Goal: Task Accomplishment & Management: Manage account settings

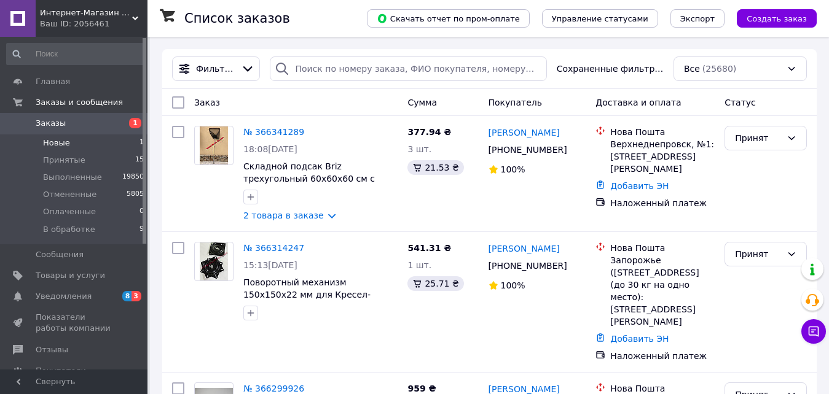
click at [58, 143] on span "Новые" at bounding box center [56, 143] width 27 height 11
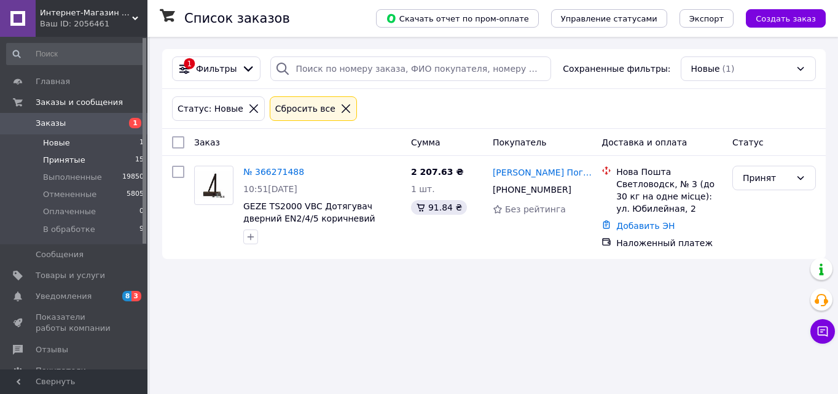
click at [63, 160] on span "Принятые" at bounding box center [64, 160] width 42 height 11
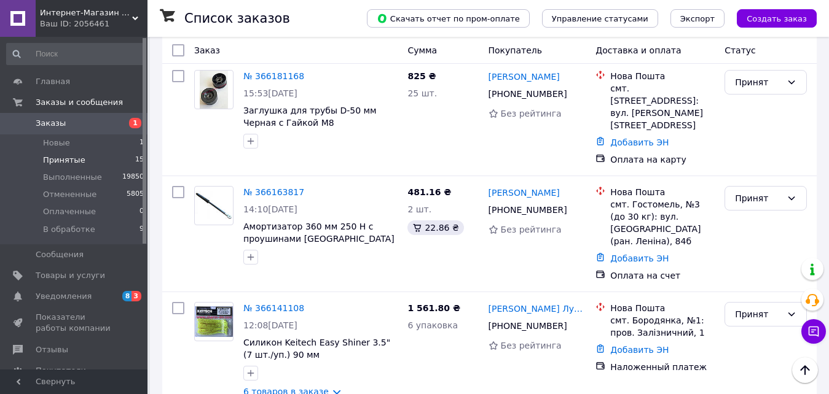
scroll to position [1264, 0]
click at [106, 296] on span "Уведомления" at bounding box center [75, 296] width 78 height 11
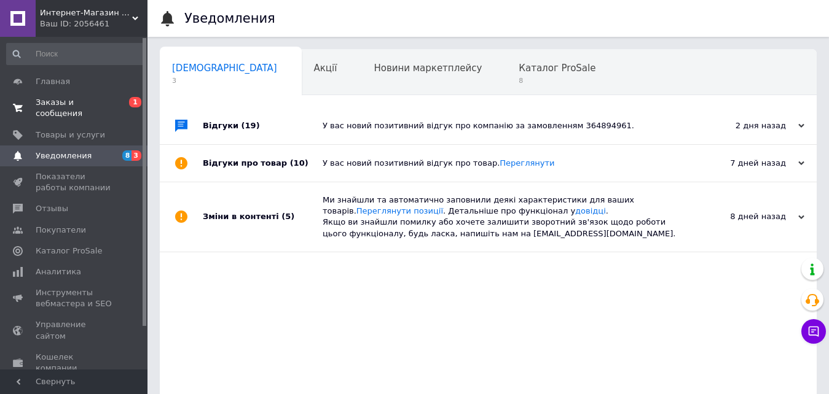
click at [105, 106] on span "Заказы и сообщения" at bounding box center [75, 108] width 78 height 22
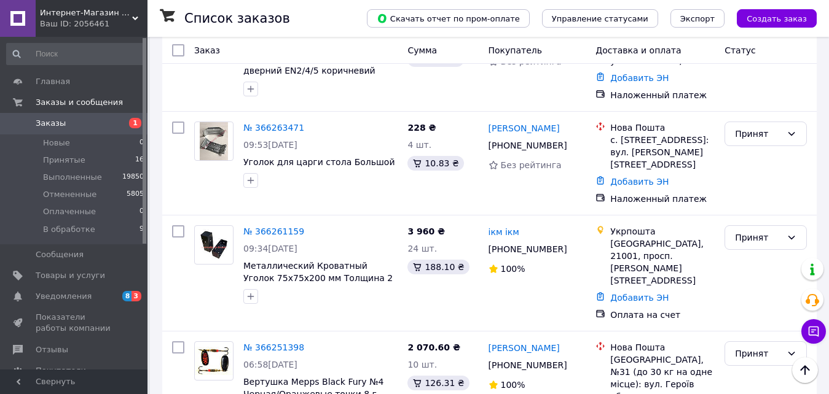
scroll to position [614, 0]
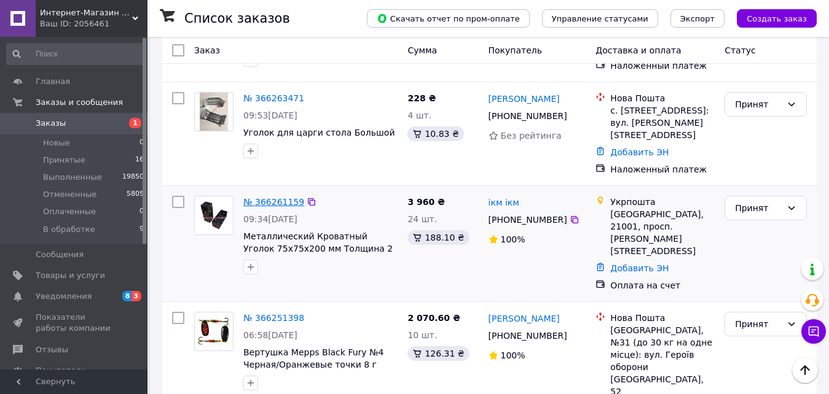
click at [286, 197] on link "№ 366261159" at bounding box center [273, 202] width 61 height 10
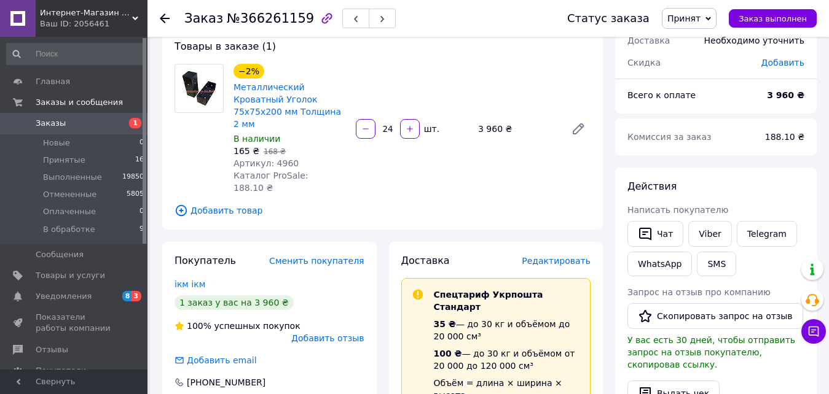
scroll to position [103, 0]
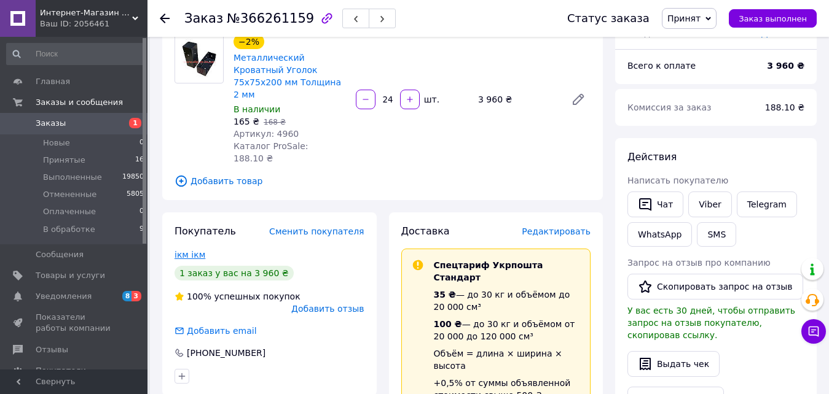
click at [186, 250] on link "ікм ікм" at bounding box center [189, 255] width 31 height 10
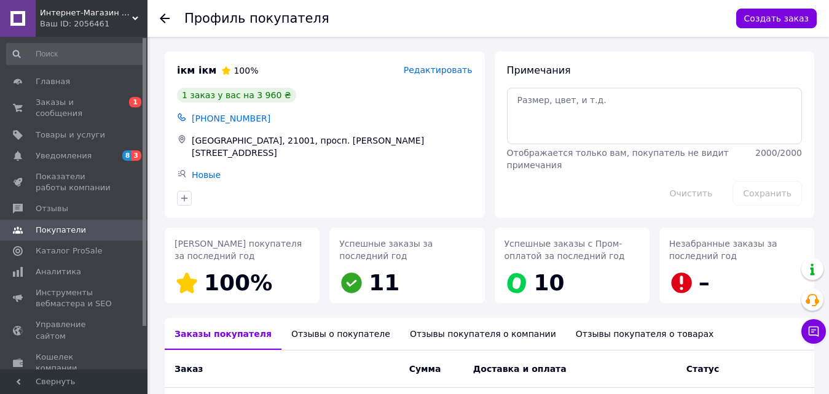
click at [166, 22] on icon at bounding box center [165, 19] width 10 height 10
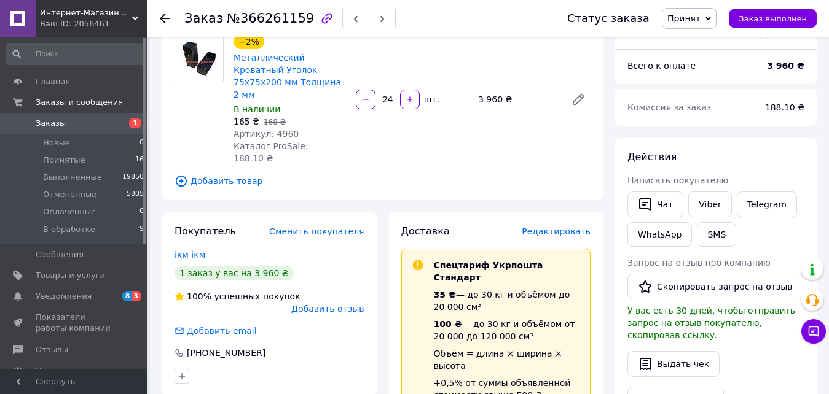
click at [166, 22] on icon at bounding box center [165, 19] width 10 height 10
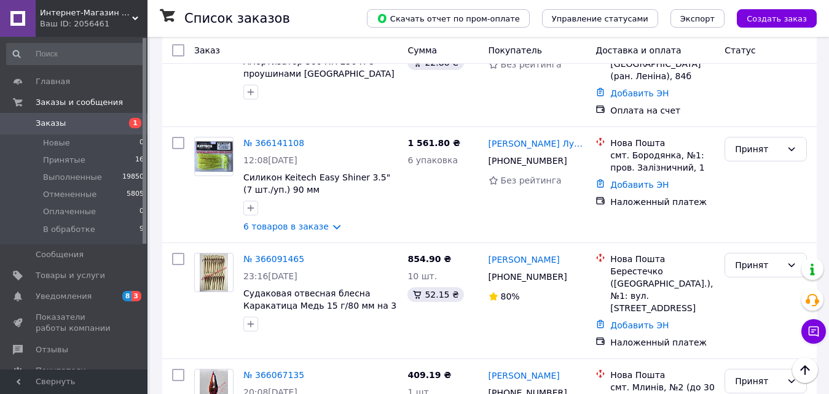
scroll to position [1433, 0]
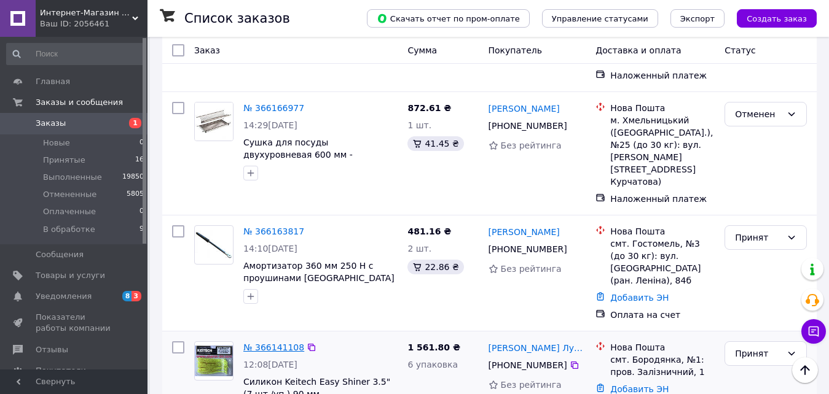
click at [272, 343] on link "№ 366141108" at bounding box center [273, 348] width 61 height 10
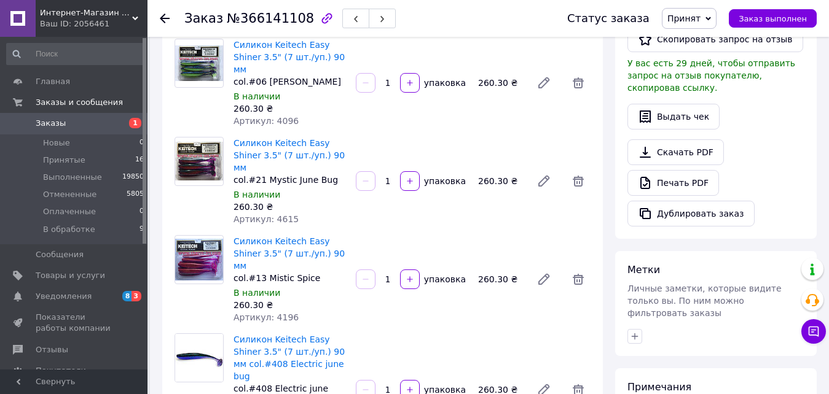
scroll to position [614, 0]
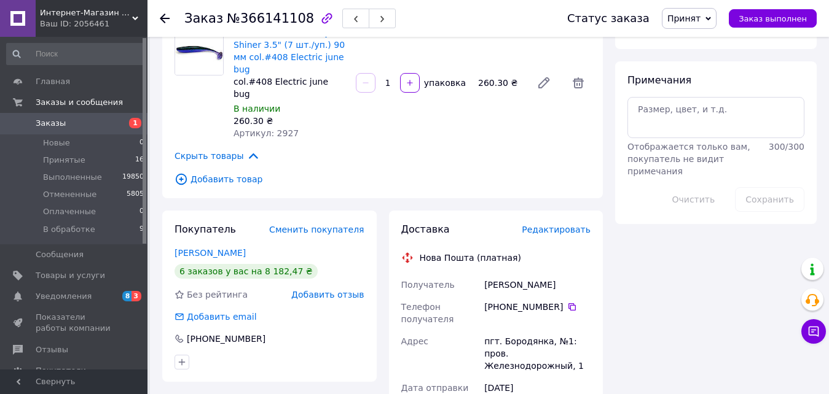
click at [700, 33] on div "Статус заказа Принят Выполнен Отменен Оплаченный В обработке Заказ выполнен" at bounding box center [679, 18] width 274 height 37
click at [710, 25] on span "Принят" at bounding box center [689, 18] width 55 height 21
click at [718, 107] on li "В обработке" at bounding box center [694, 98] width 65 height 18
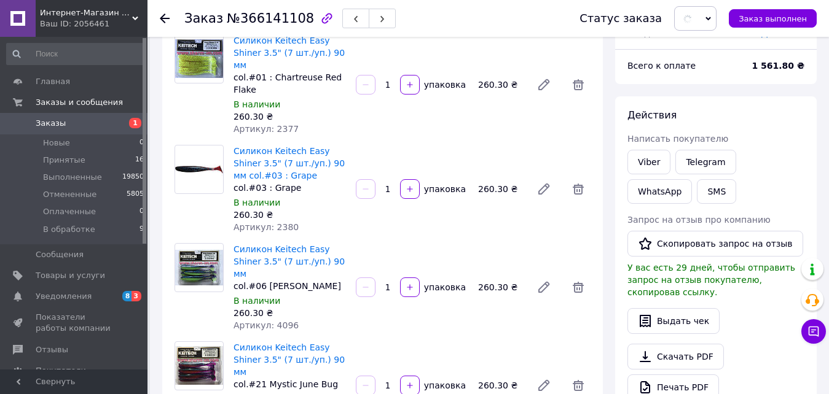
scroll to position [0, 0]
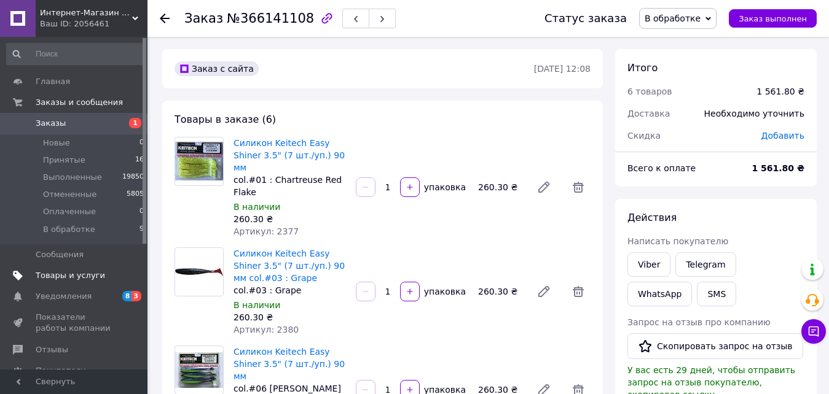
click at [64, 278] on span "Товары и услуги" at bounding box center [70, 275] width 69 height 11
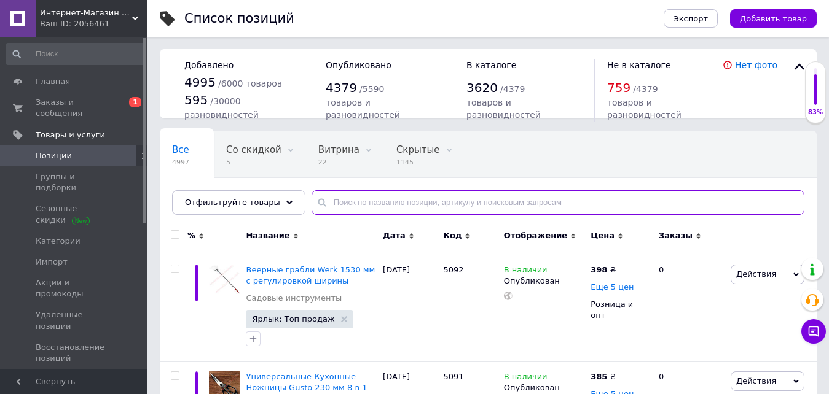
click at [369, 203] on input "text" at bounding box center [557, 202] width 493 height 25
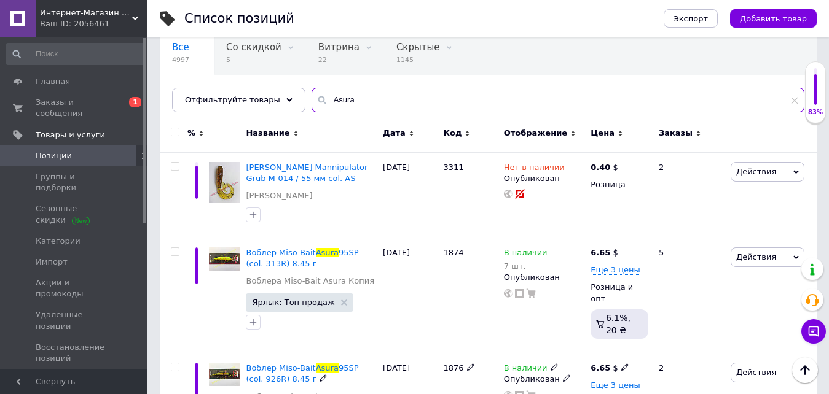
scroll to position [205, 0]
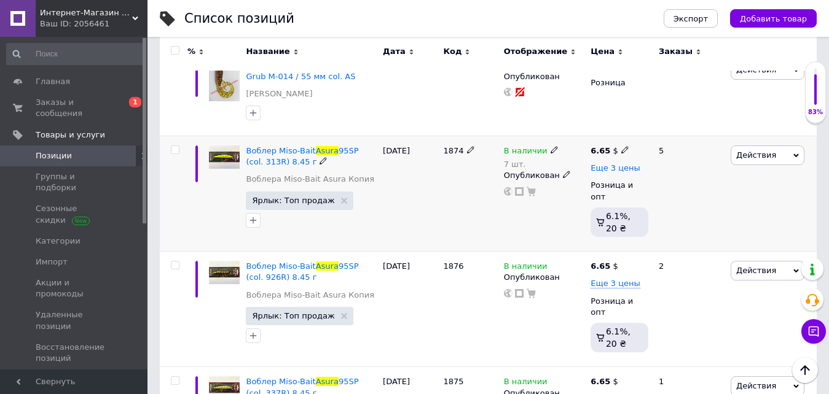
type input "Asura"
click at [618, 171] on span "Еще 3 цены" at bounding box center [615, 168] width 50 height 10
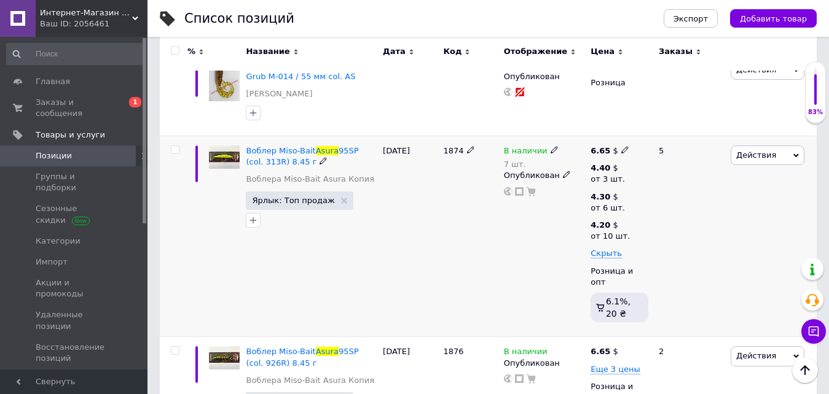
click at [620, 144] on div "6.65 $ 4.40 $ от 3 шт. 4.30 $ от 6 шт. 4.20 $ от 10 шт. Скрыть Розница и опт 6.…" at bounding box center [619, 236] width 64 height 201
click at [622, 151] on icon at bounding box center [624, 149] width 7 height 7
drag, startPoint x: 660, startPoint y: 143, endPoint x: 640, endPoint y: 141, distance: 20.4
click at [640, 141] on input "6.65" at bounding box center [681, 137] width 93 height 25
click at [265, 155] on span "Воблер Miso-Bait" at bounding box center [280, 150] width 69 height 9
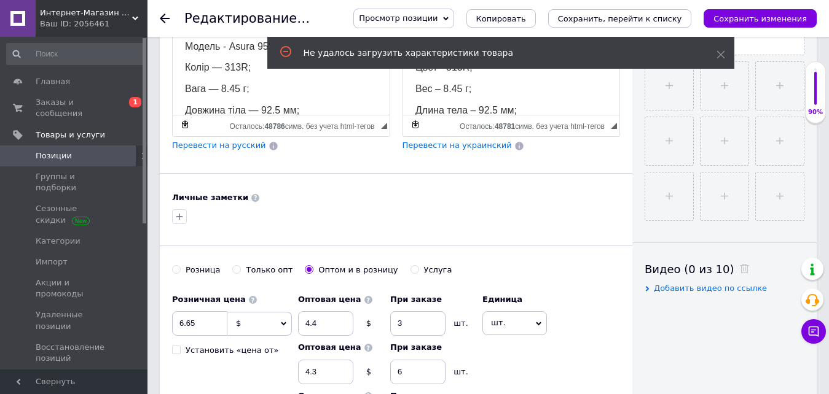
click at [200, 265] on div "Розница" at bounding box center [203, 270] width 34 height 11
click at [180, 265] on input "Розница" at bounding box center [176, 269] width 8 height 8
radio input "true"
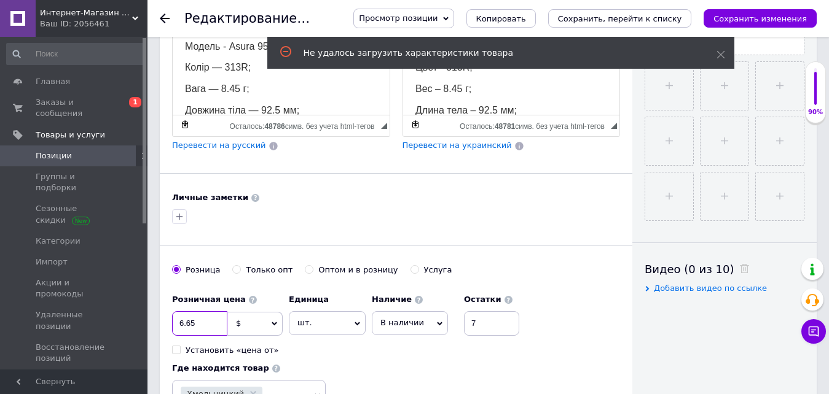
drag, startPoint x: 188, startPoint y: 316, endPoint x: 150, endPoint y: 316, distance: 38.1
type input "7.16"
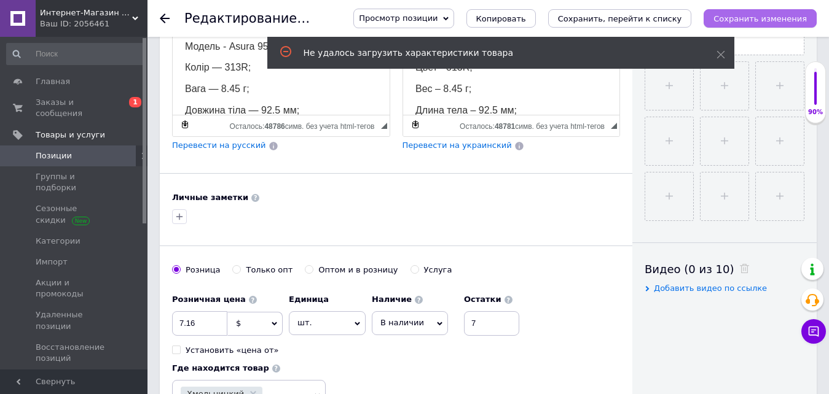
click at [746, 21] on icon "Сохранить изменения" at bounding box center [759, 18] width 93 height 9
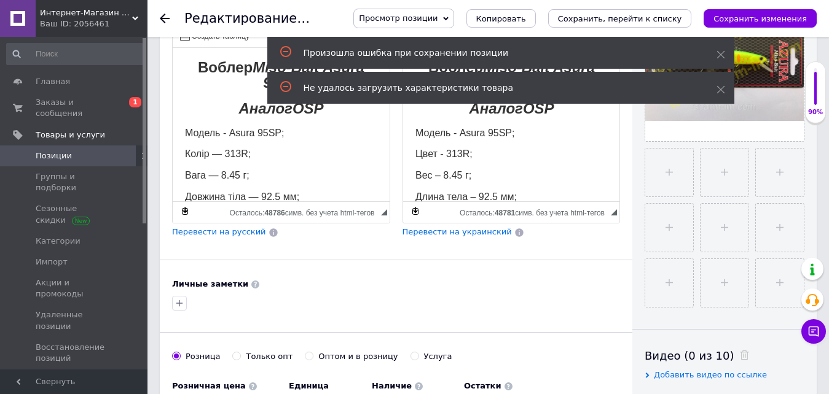
scroll to position [205, 0]
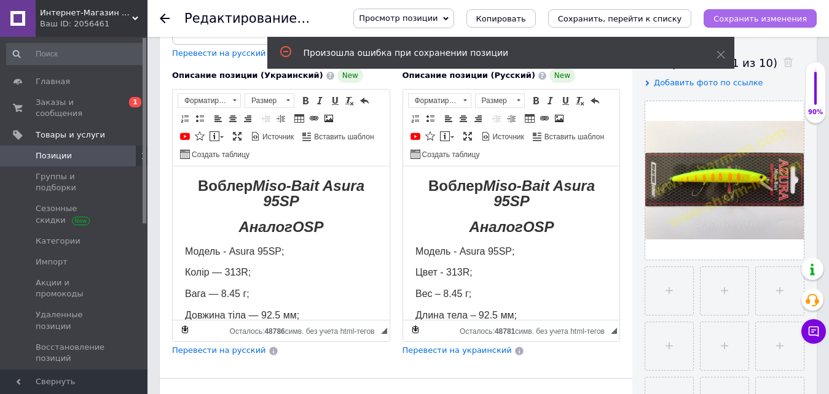
click at [786, 16] on icon "Сохранить изменения" at bounding box center [759, 18] width 93 height 9
